Goal: Task Accomplishment & Management: Use online tool/utility

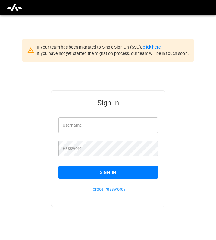
type input "*********"
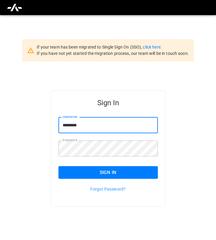
click at [99, 128] on input "*********" at bounding box center [109, 125] width 100 height 16
click at [78, 170] on button "Sign In" at bounding box center [109, 172] width 100 height 13
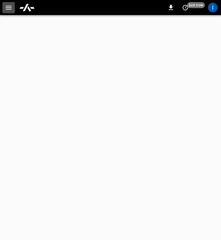
click at [6, 7] on icon "button" at bounding box center [9, 8] width 8 height 8
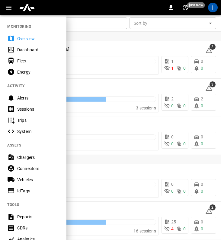
scroll to position [1, 0]
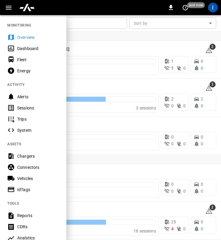
click at [33, 109] on div "Sessions" at bounding box center [38, 108] width 42 height 6
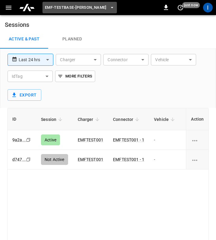
click at [74, 11] on span "eMF-Testbase-[PERSON_NAME]" at bounding box center [76, 7] width 62 height 7
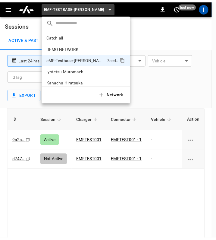
scroll to position [16, 0]
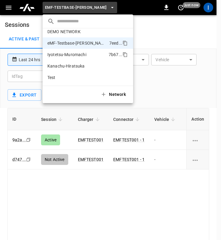
click at [71, 52] on p "Iyotetsu-Muromachi" at bounding box center [76, 55] width 59 height 6
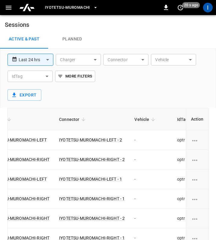
scroll to position [0, 85]
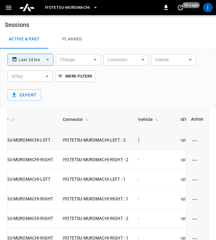
drag, startPoint x: 138, startPoint y: 139, endPoint x: 150, endPoint y: 140, distance: 12.1
click at [150, 139] on td "-" at bounding box center [154, 140] width 43 height 20
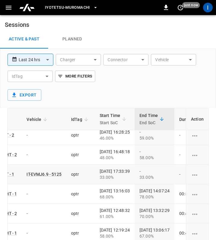
scroll to position [5, 193]
